Goal: Ask a question: Seek information or help from site administrators or community

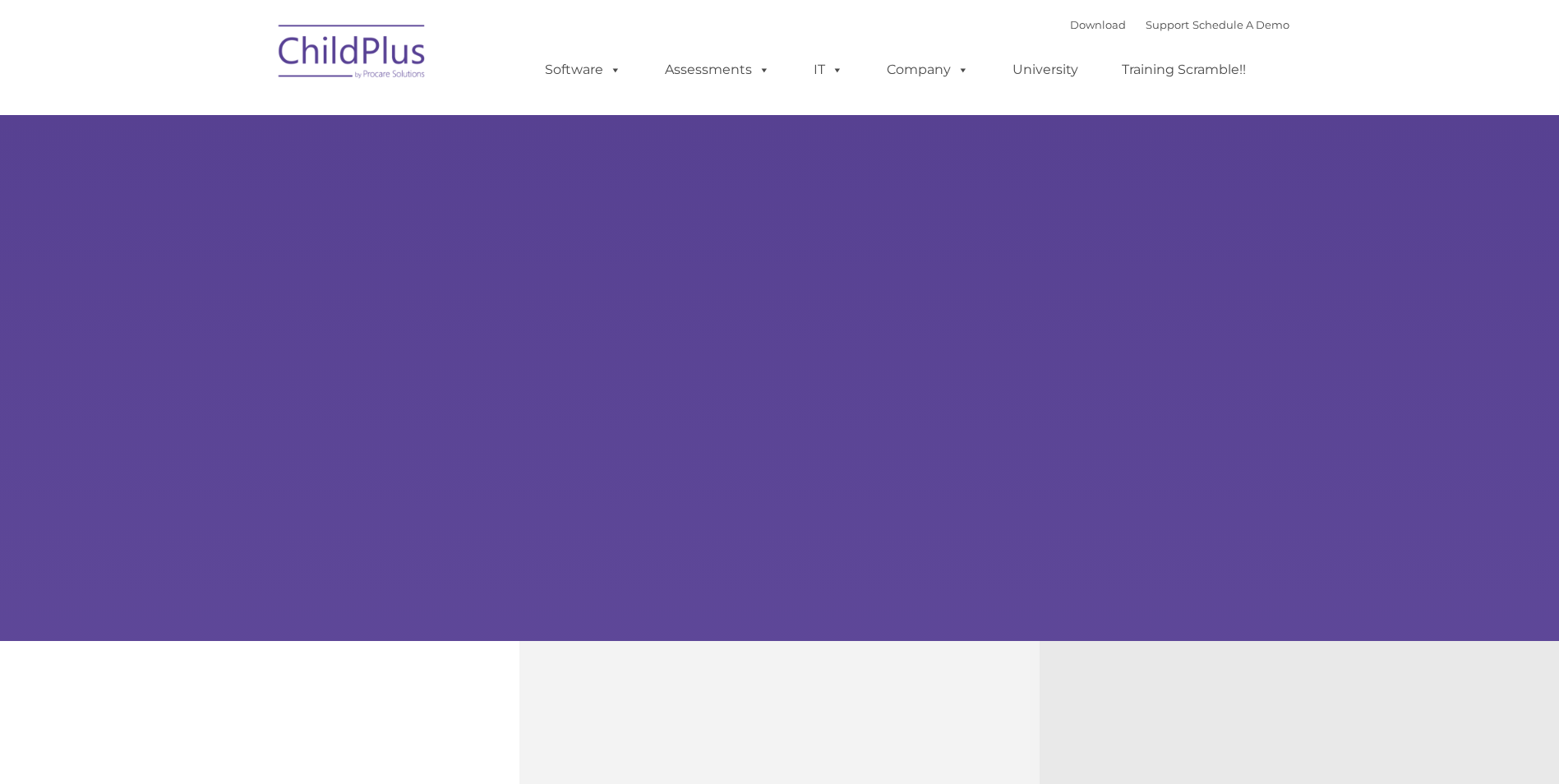
type input ""
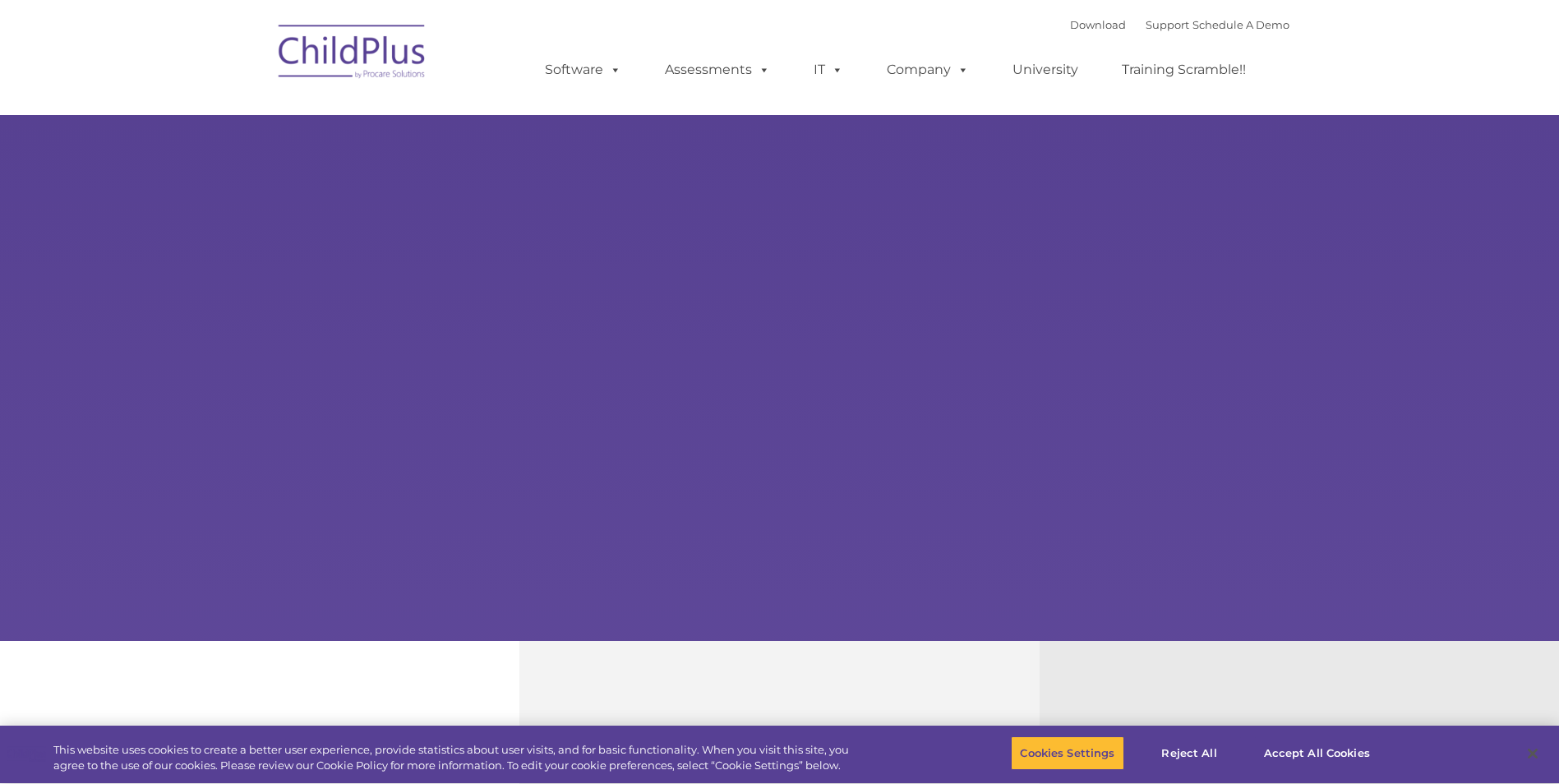
select select "MEDIUM"
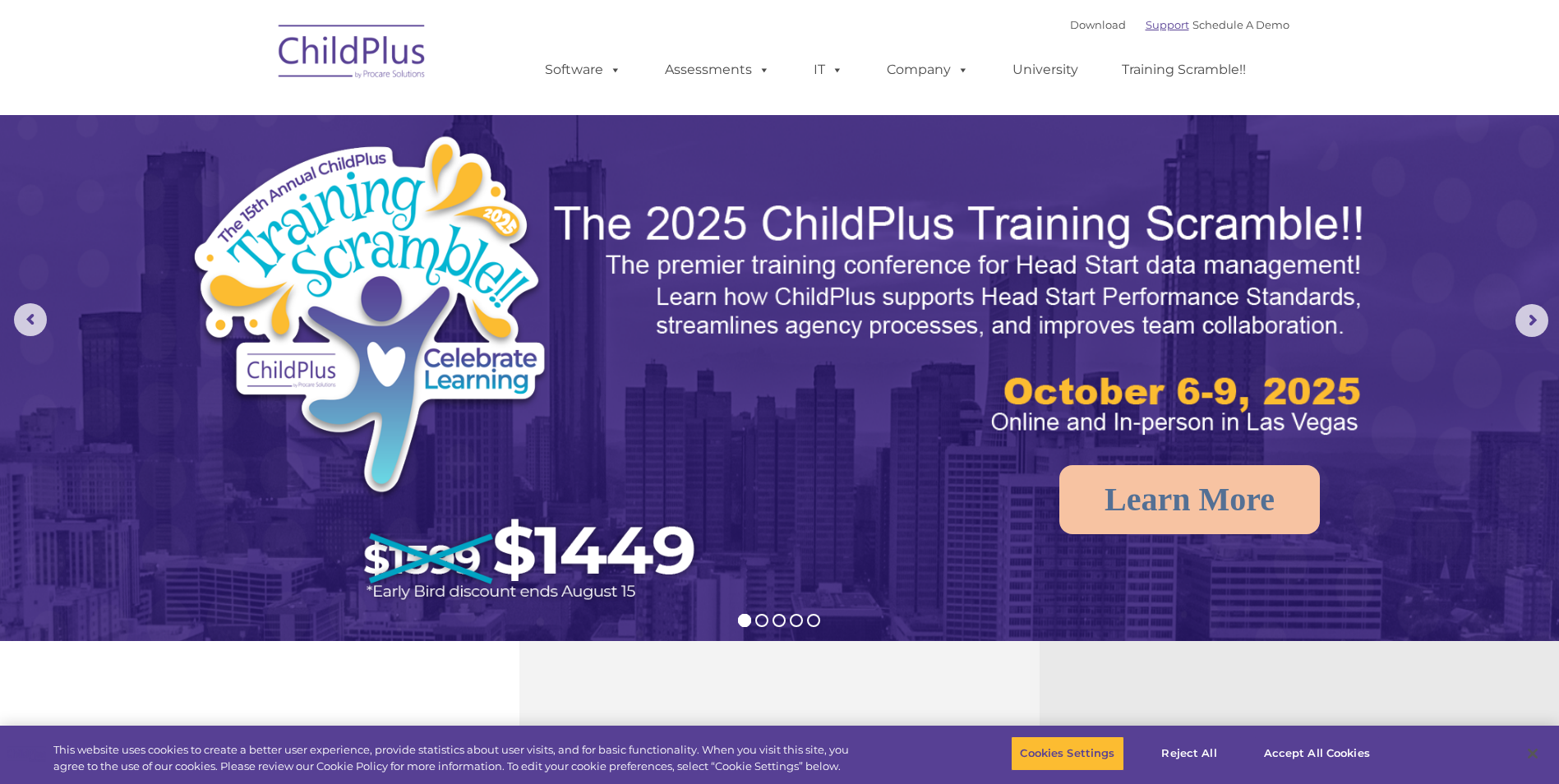
click at [1146, 24] on link "Support" at bounding box center [1167, 24] width 43 height 13
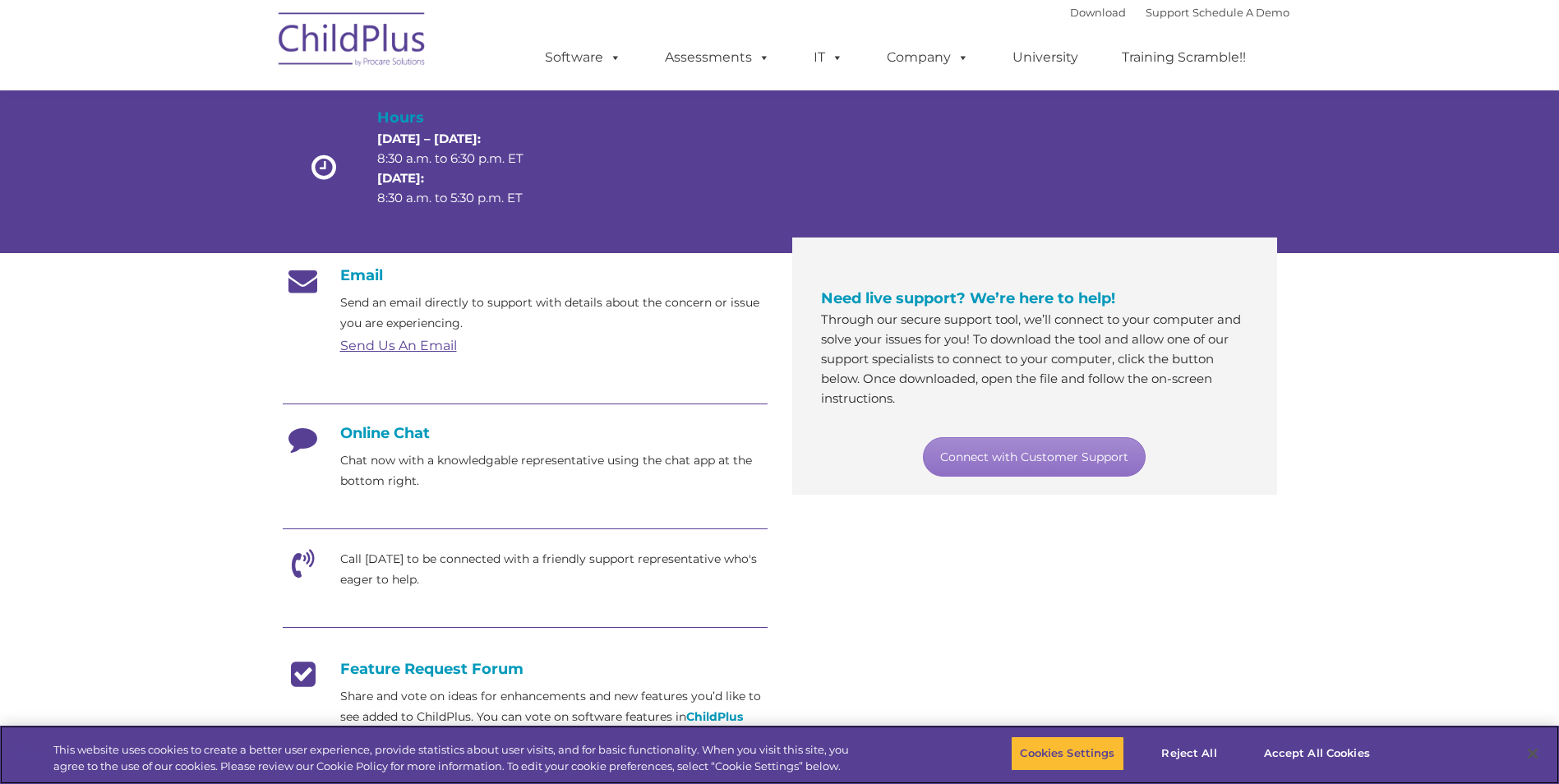
scroll to position [164, 0]
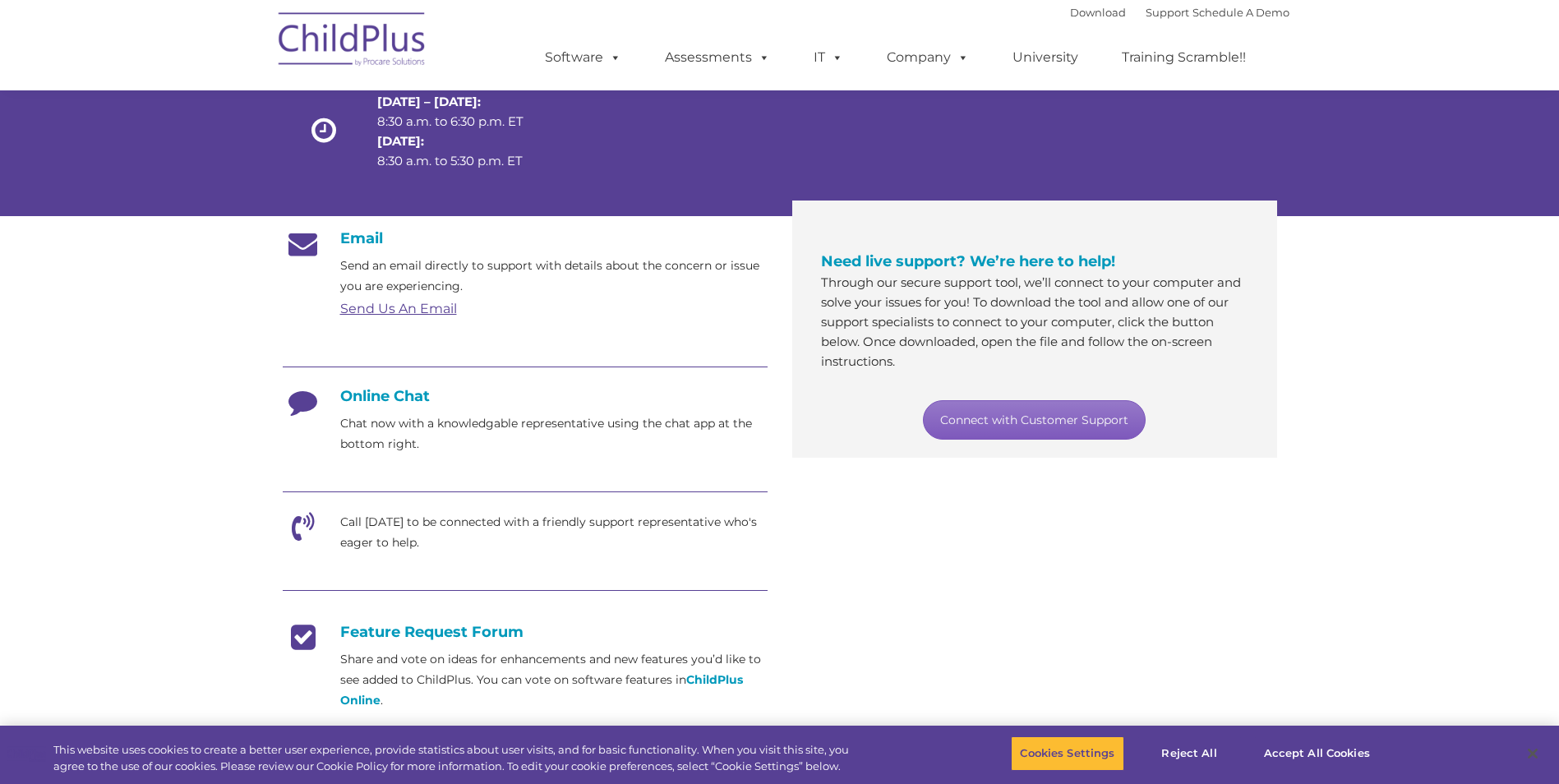
click at [1034, 427] on link "Connect with Customer Support" at bounding box center [1033, 420] width 223 height 39
